Goal: Find specific page/section: Find specific page/section

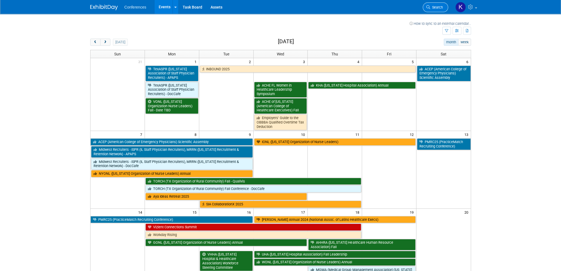
click at [436, 9] on span "Search" at bounding box center [437, 7] width 13 height 4
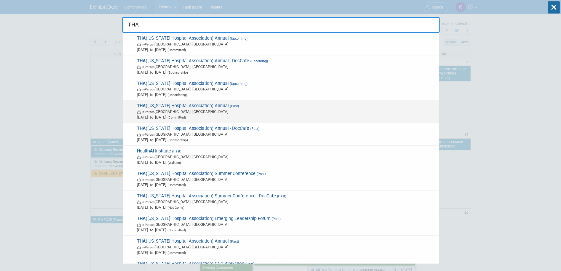
type input "THA"
click at [267, 117] on span "[DATE] to [DATE] (Committed)" at bounding box center [287, 118] width 300 height 6
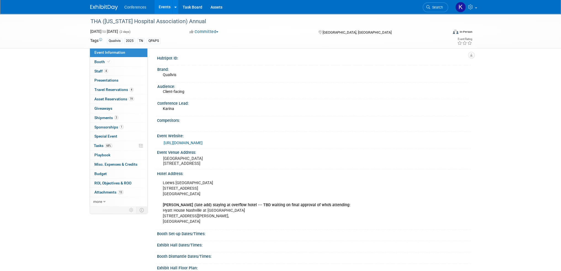
drag, startPoint x: 436, startPoint y: 9, endPoint x: 421, endPoint y: 22, distance: 20.7
click at [436, 9] on span "Search" at bounding box center [437, 7] width 13 height 4
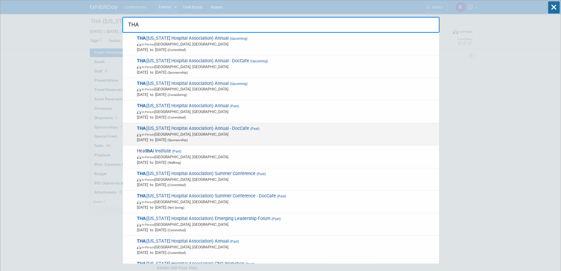
type input "THA"
click at [276, 135] on span "In-Person [GEOGRAPHIC_DATA], [GEOGRAPHIC_DATA]" at bounding box center [287, 135] width 300 height 6
